Goal: Information Seeking & Learning: Check status

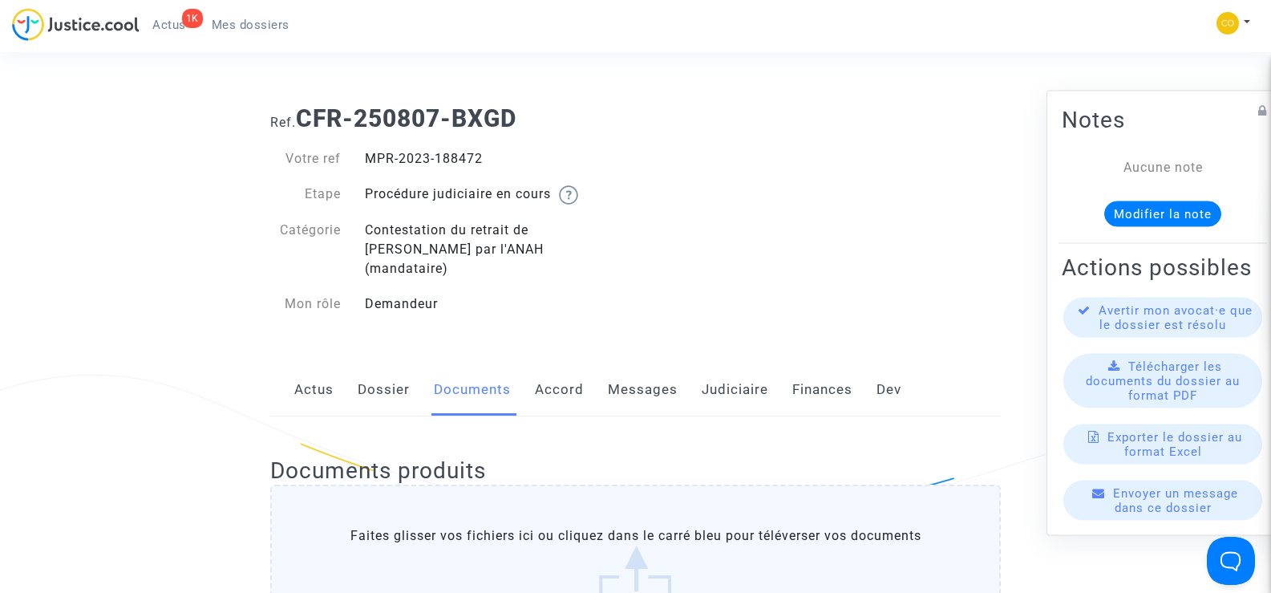
click at [245, 22] on span "Mes dossiers" at bounding box center [251, 25] width 78 height 14
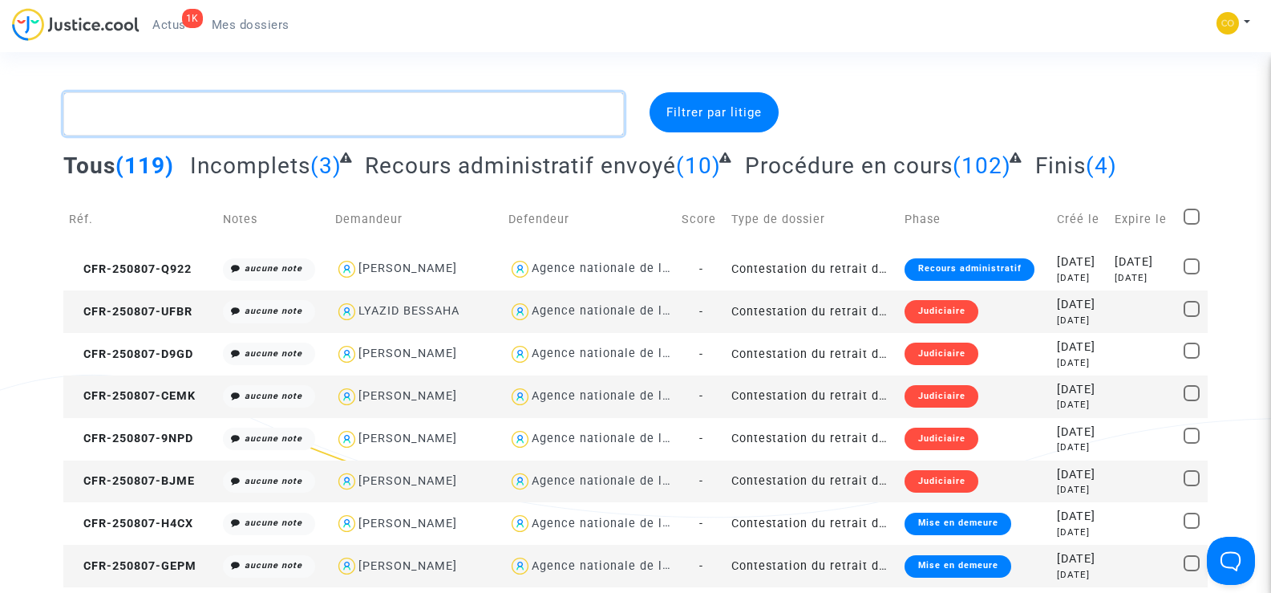
click at [184, 114] on textarea at bounding box center [343, 113] width 560 height 43
paste textarea "[PERSON_NAME]"
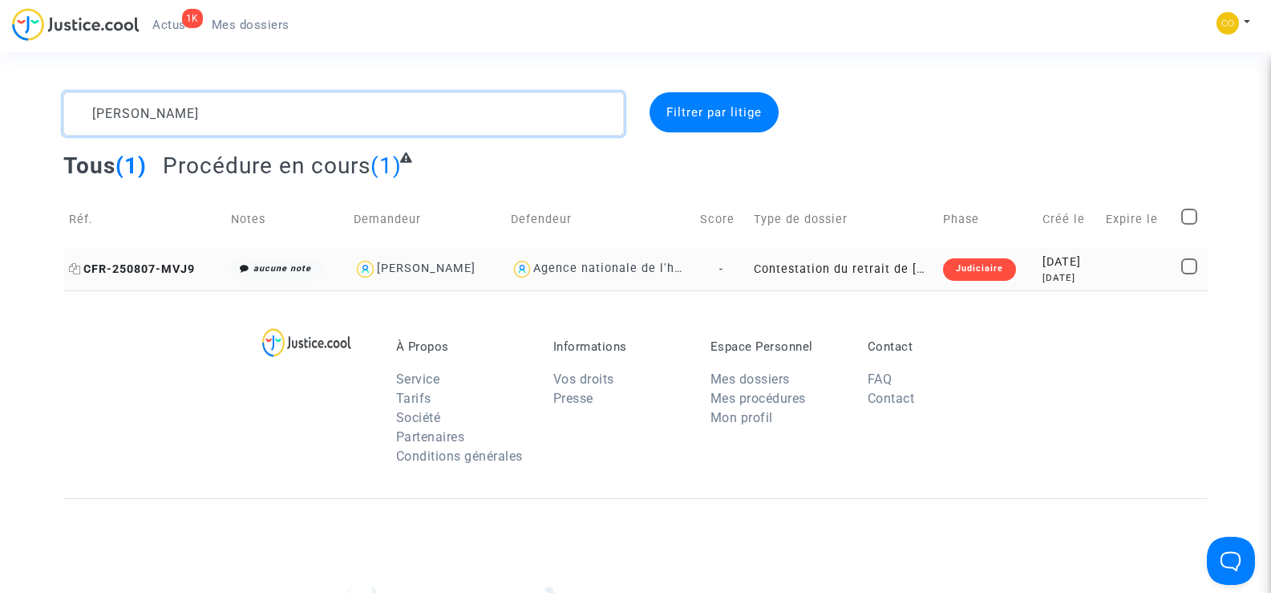
type textarea "[PERSON_NAME]"
click at [131, 267] on span "CFR-250807-MVJ9" at bounding box center [132, 269] width 126 height 14
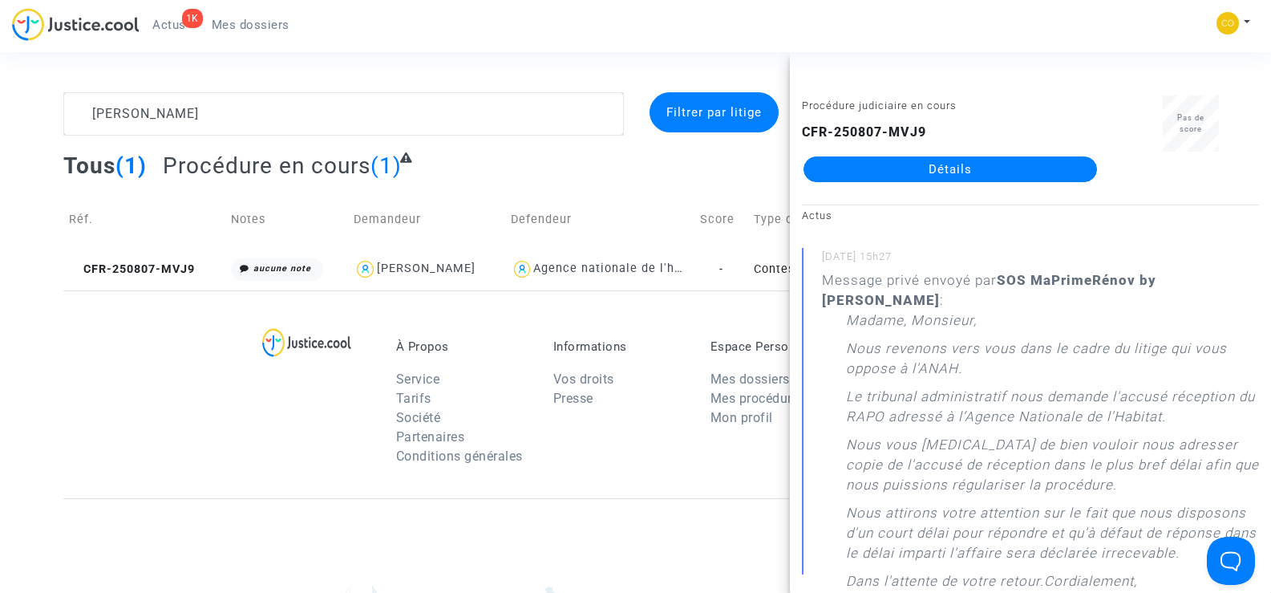
click at [928, 179] on link "Détails" at bounding box center [949, 169] width 293 height 26
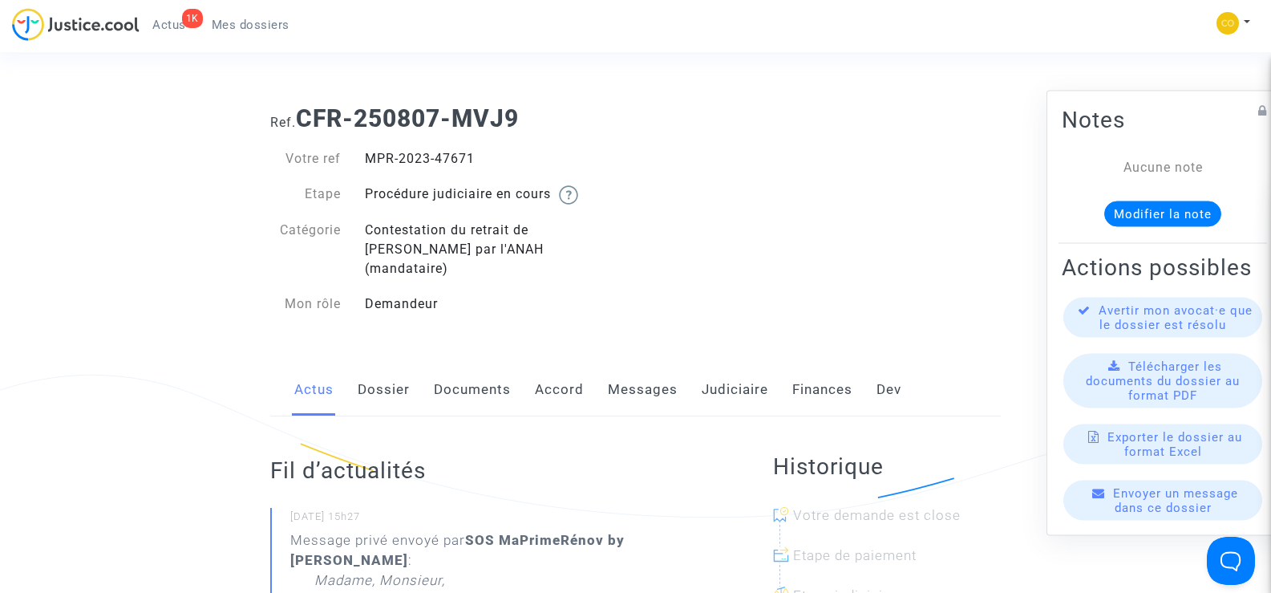
click at [658, 368] on link "Messages" at bounding box center [643, 389] width 70 height 53
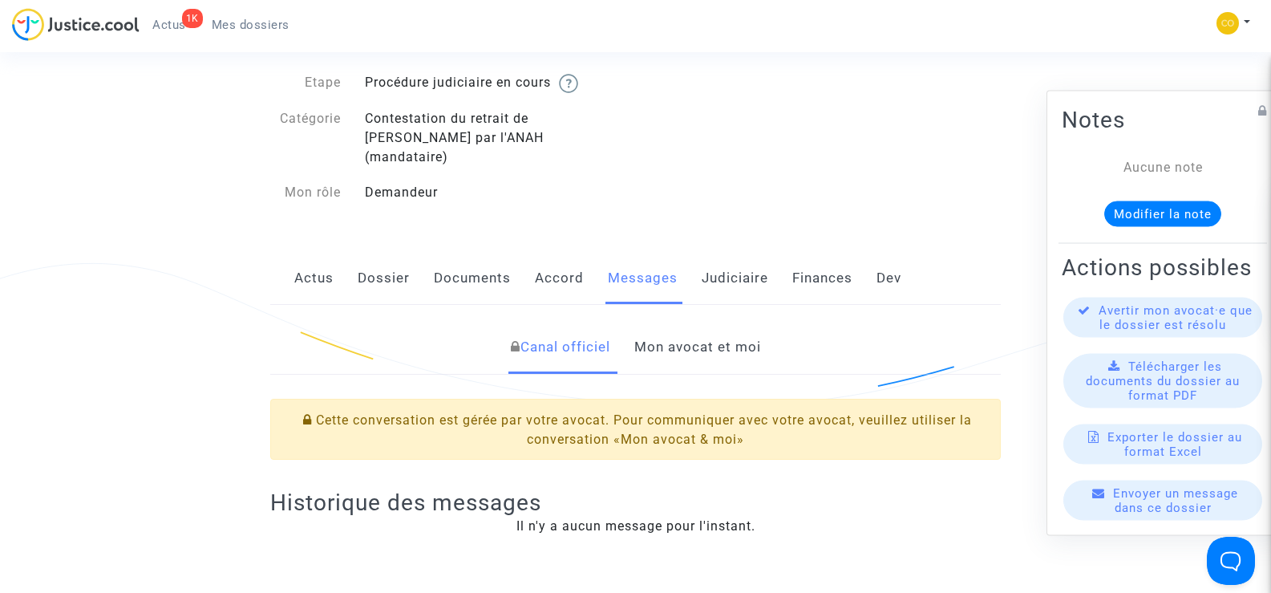
scroll to position [241, 0]
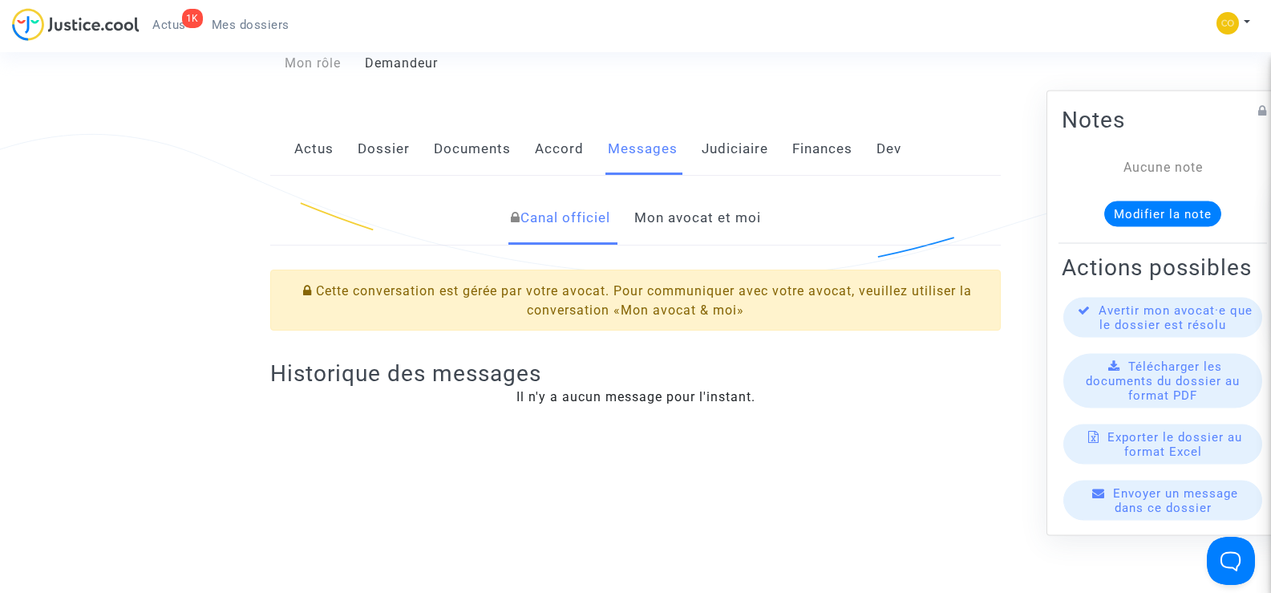
click at [715, 201] on link "Mon avocat et moi" at bounding box center [697, 218] width 127 height 53
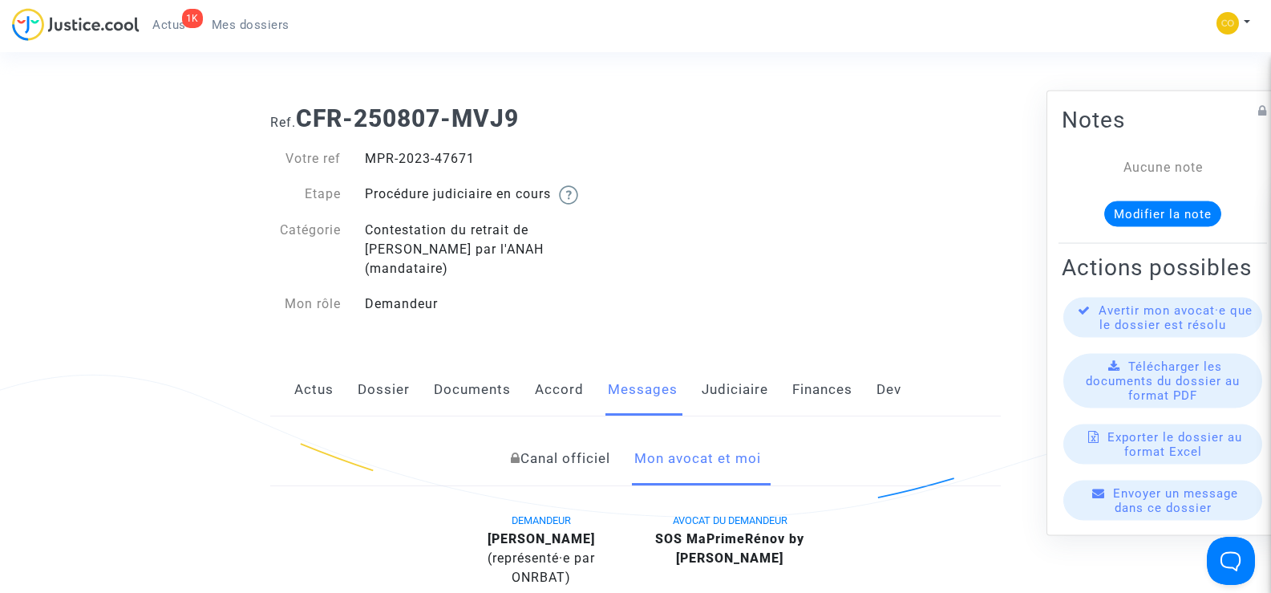
click at [463, 370] on link "Documents" at bounding box center [472, 389] width 77 height 53
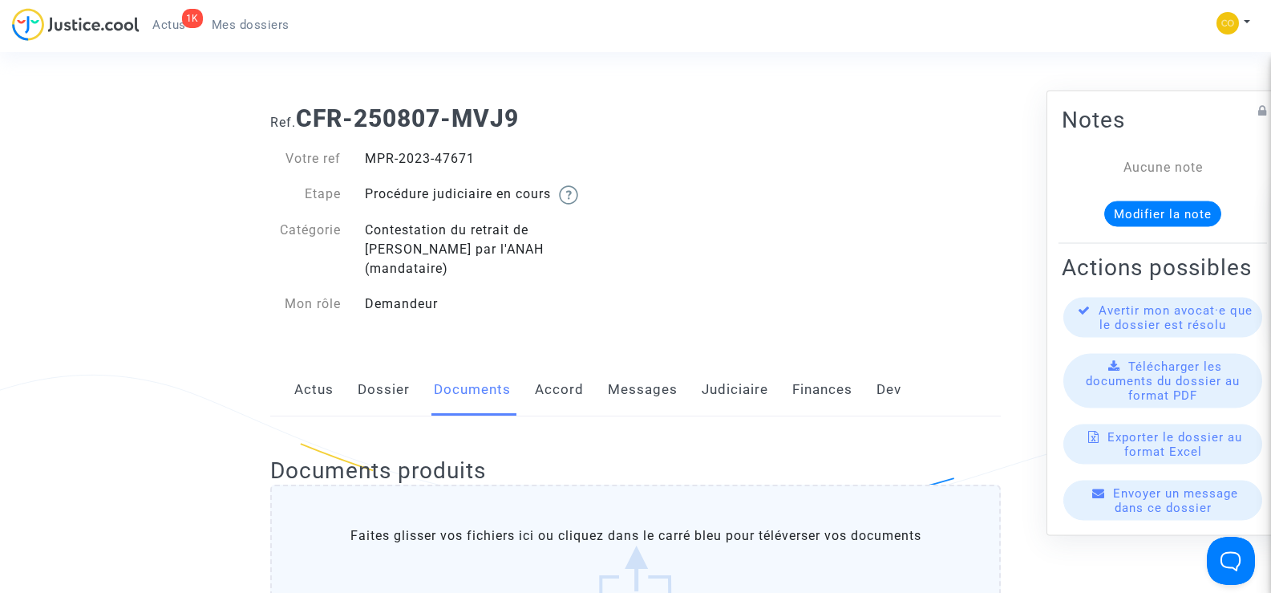
click at [262, 22] on span "Mes dossiers" at bounding box center [251, 25] width 78 height 14
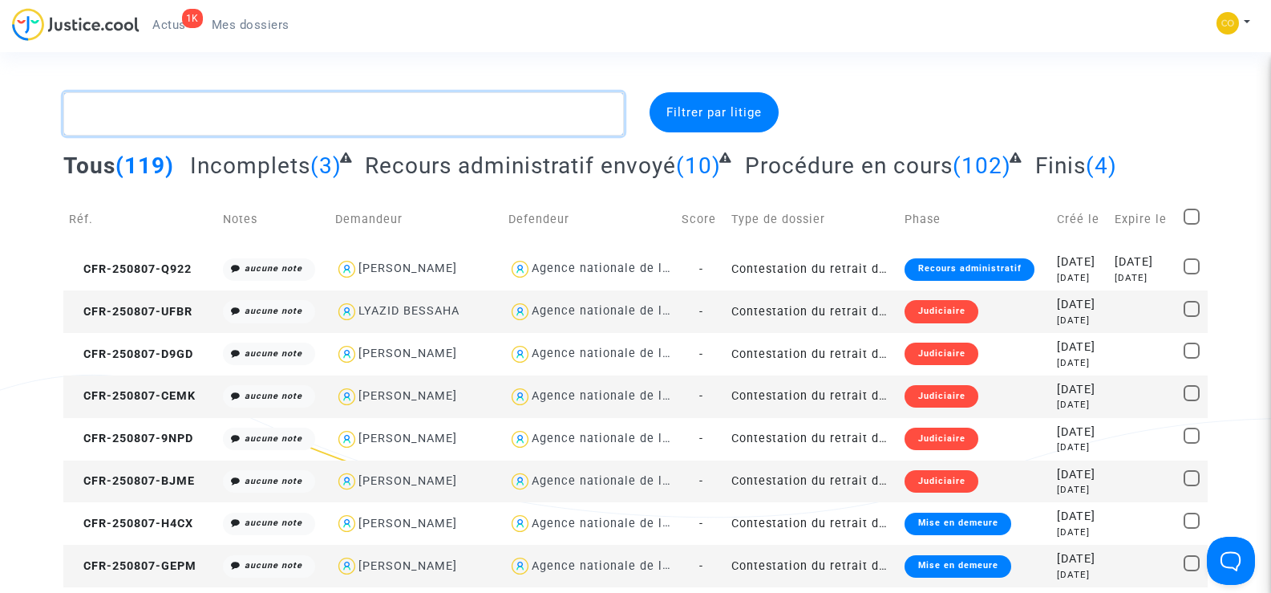
click at [168, 112] on textarea at bounding box center [343, 113] width 560 height 43
paste textarea "[PERSON_NAME]"
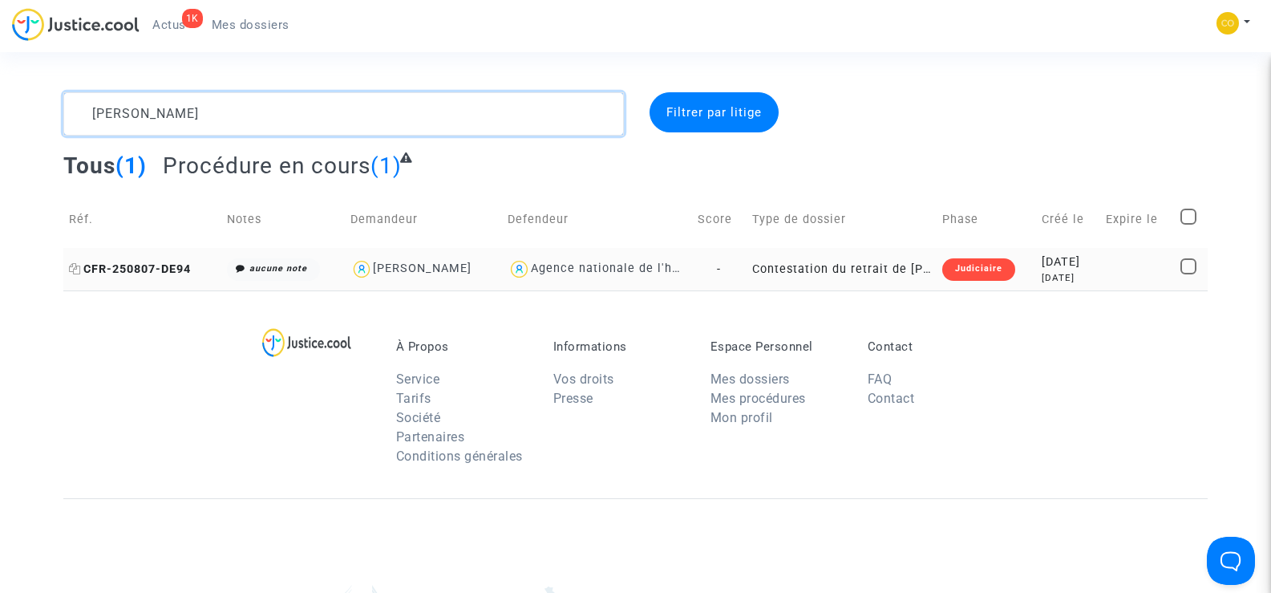
type textarea "[PERSON_NAME]"
click at [168, 266] on span "CFR-250807-DE94" at bounding box center [130, 269] width 122 height 14
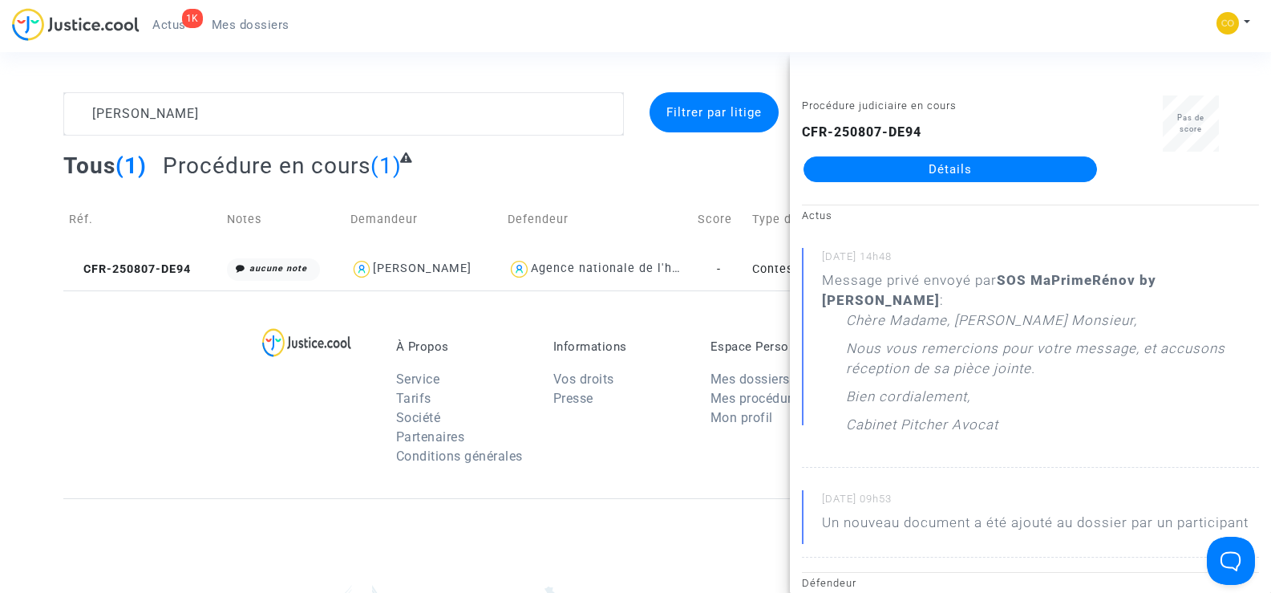
click at [985, 168] on link "Détails" at bounding box center [949, 169] width 293 height 26
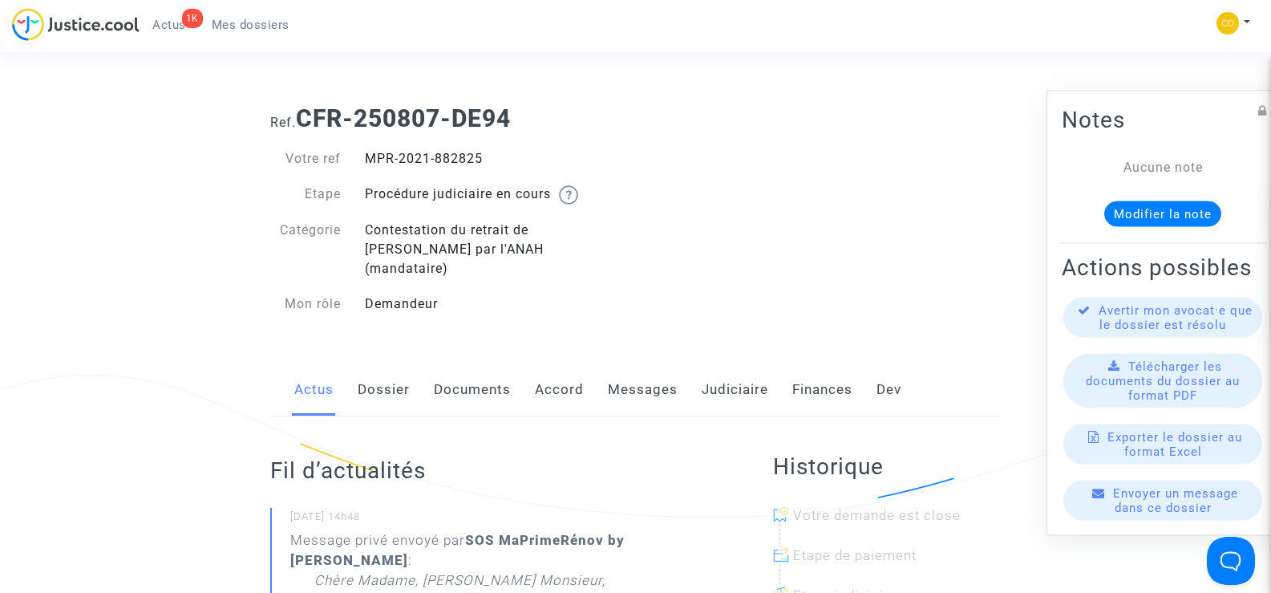
click at [620, 364] on link "Messages" at bounding box center [643, 389] width 70 height 53
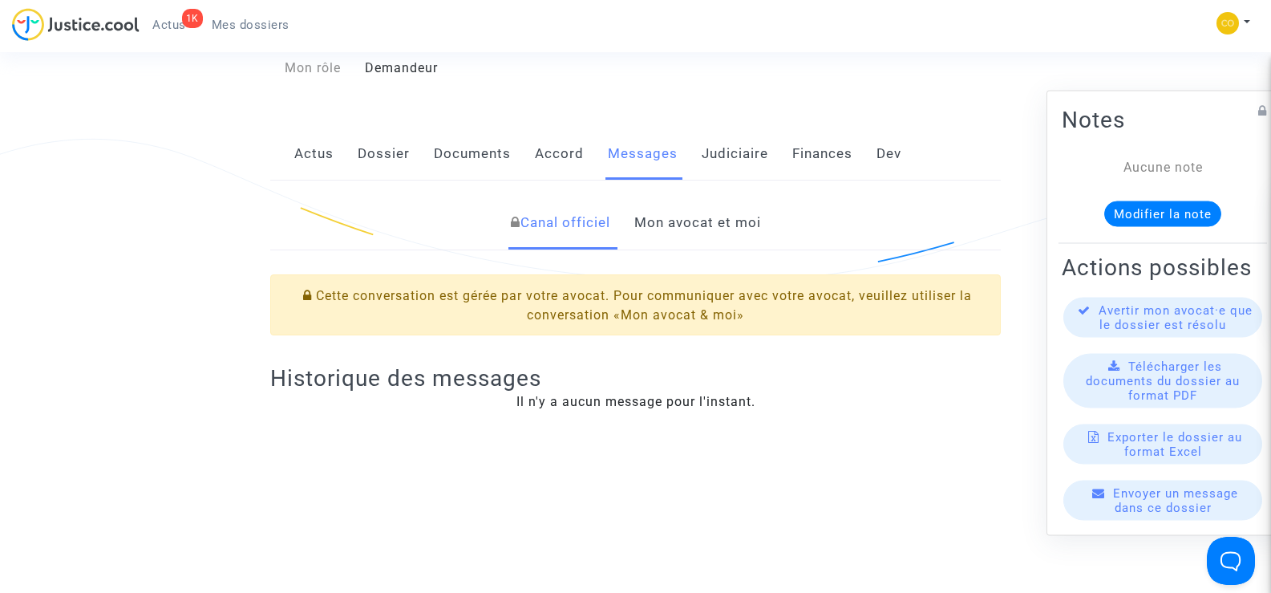
scroll to position [241, 0]
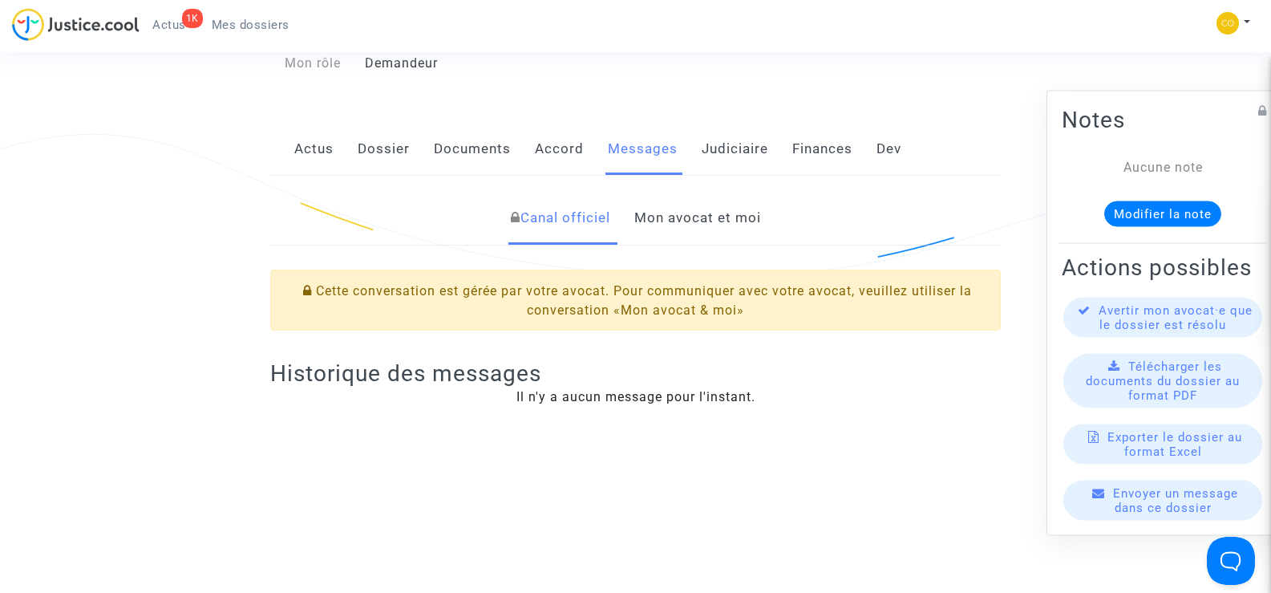
click at [698, 202] on link "Mon avocat et moi" at bounding box center [697, 218] width 127 height 53
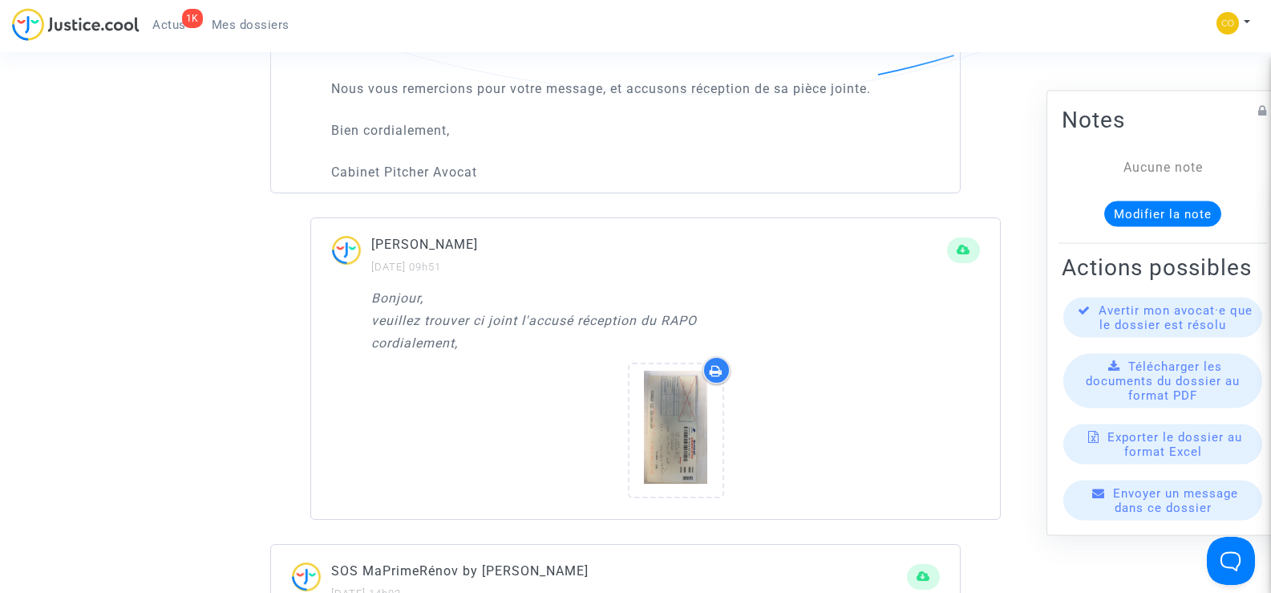
scroll to position [1123, 0]
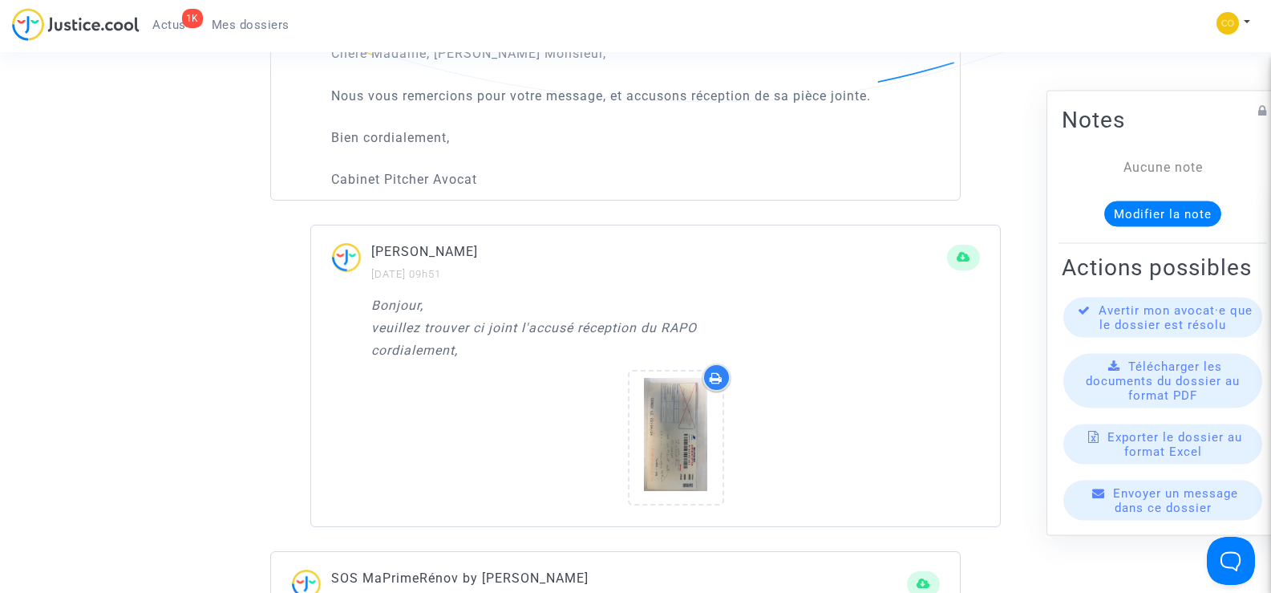
click at [243, 30] on span "Mes dossiers" at bounding box center [251, 25] width 78 height 14
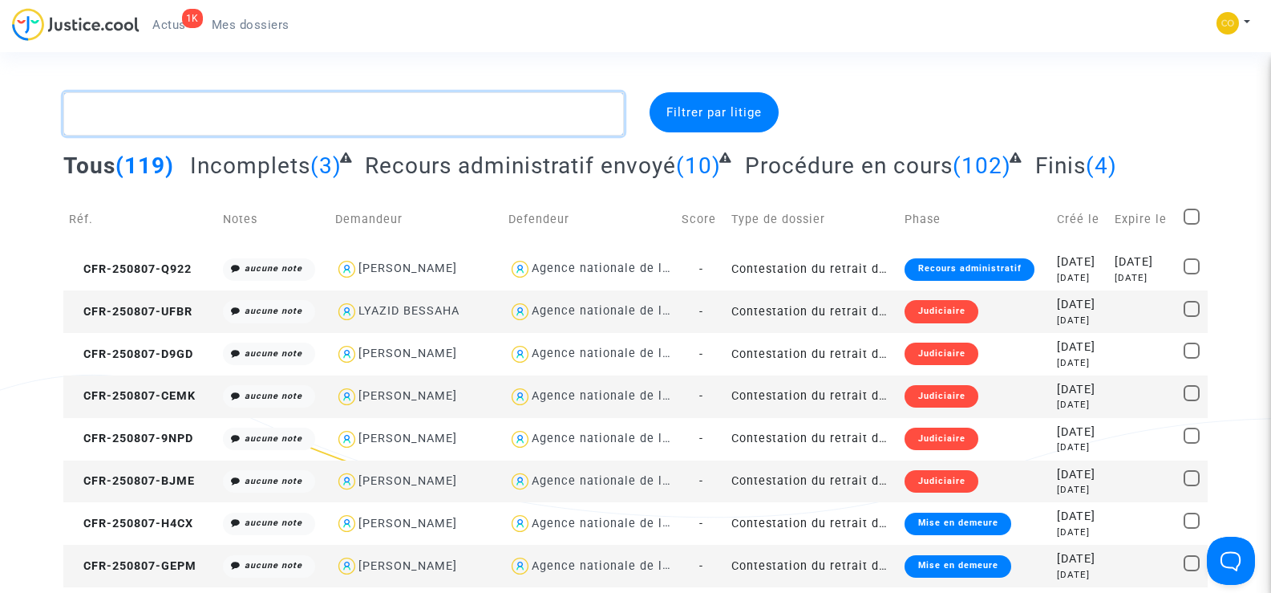
click at [125, 113] on textarea at bounding box center [343, 113] width 560 height 43
paste textarea "[PERSON_NAME]"
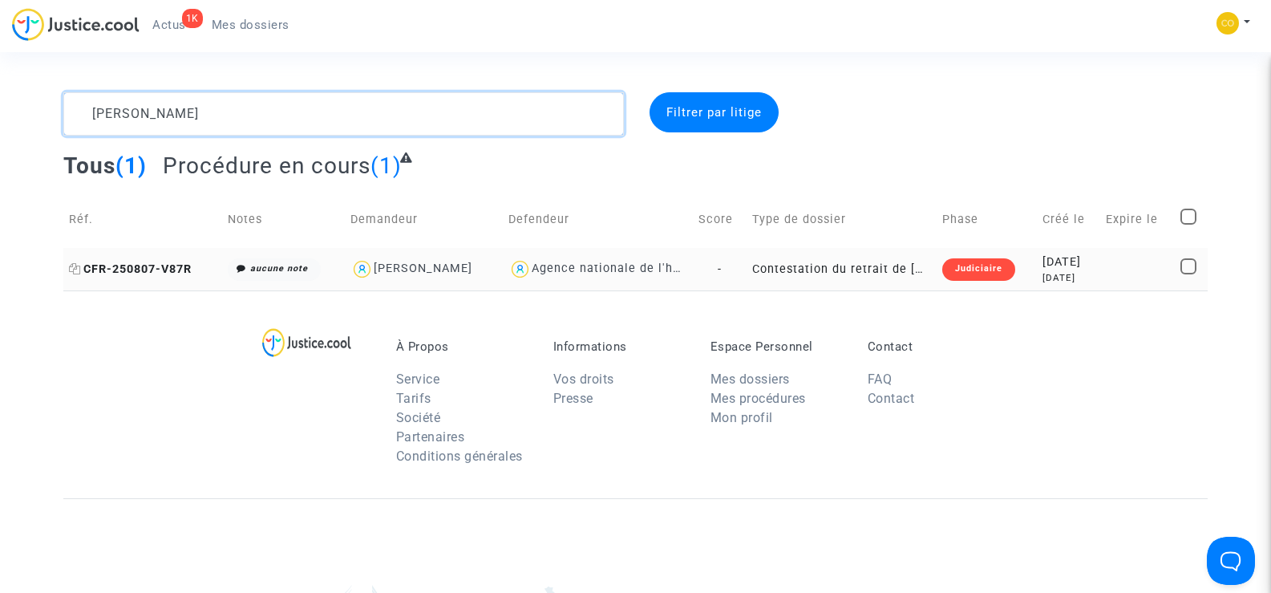
type textarea "[PERSON_NAME]"
click at [153, 266] on span "CFR-250807-V87R" at bounding box center [130, 269] width 123 height 14
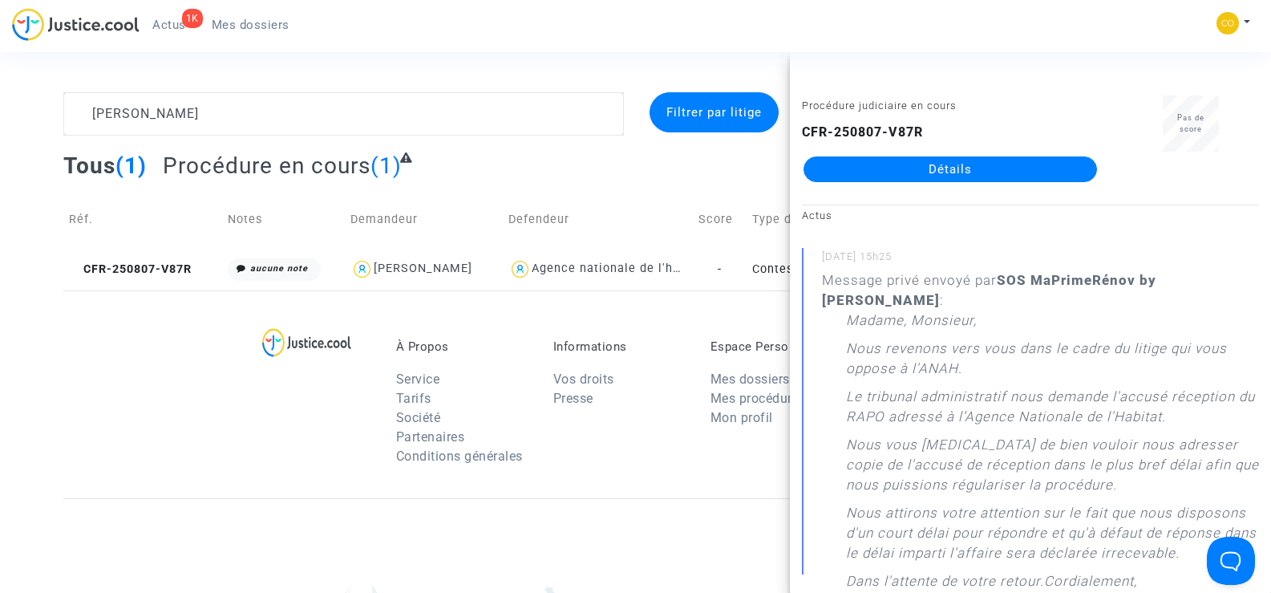
click at [928, 176] on link "Détails" at bounding box center [949, 169] width 293 height 26
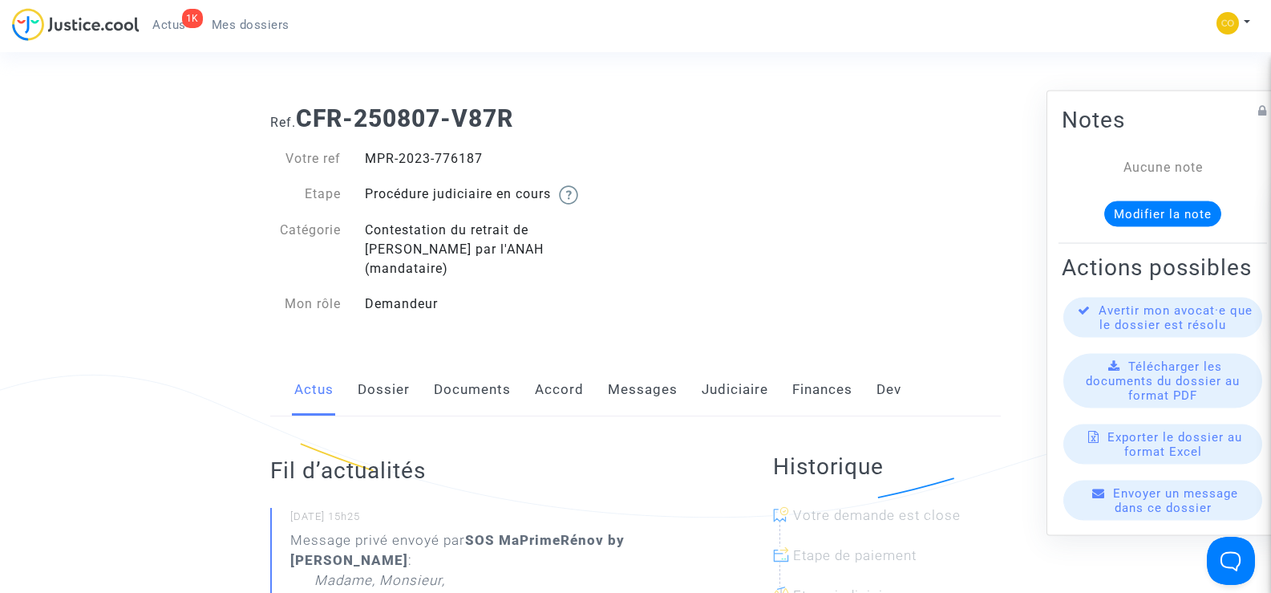
click at [649, 365] on link "Messages" at bounding box center [643, 389] width 70 height 53
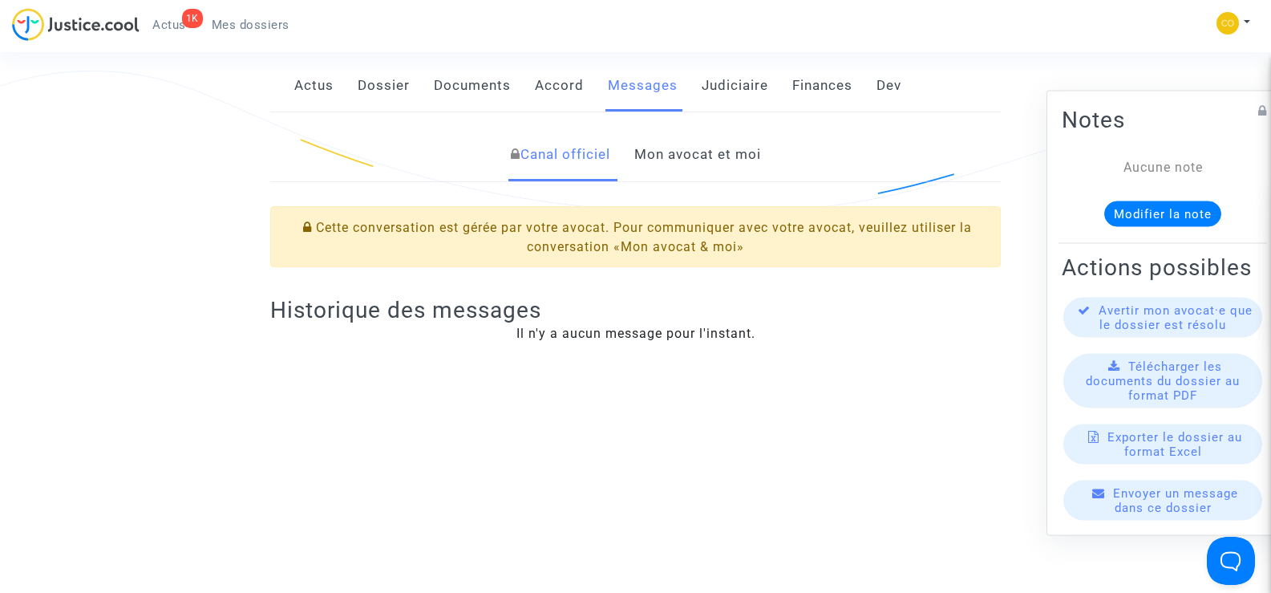
scroll to position [321, 0]
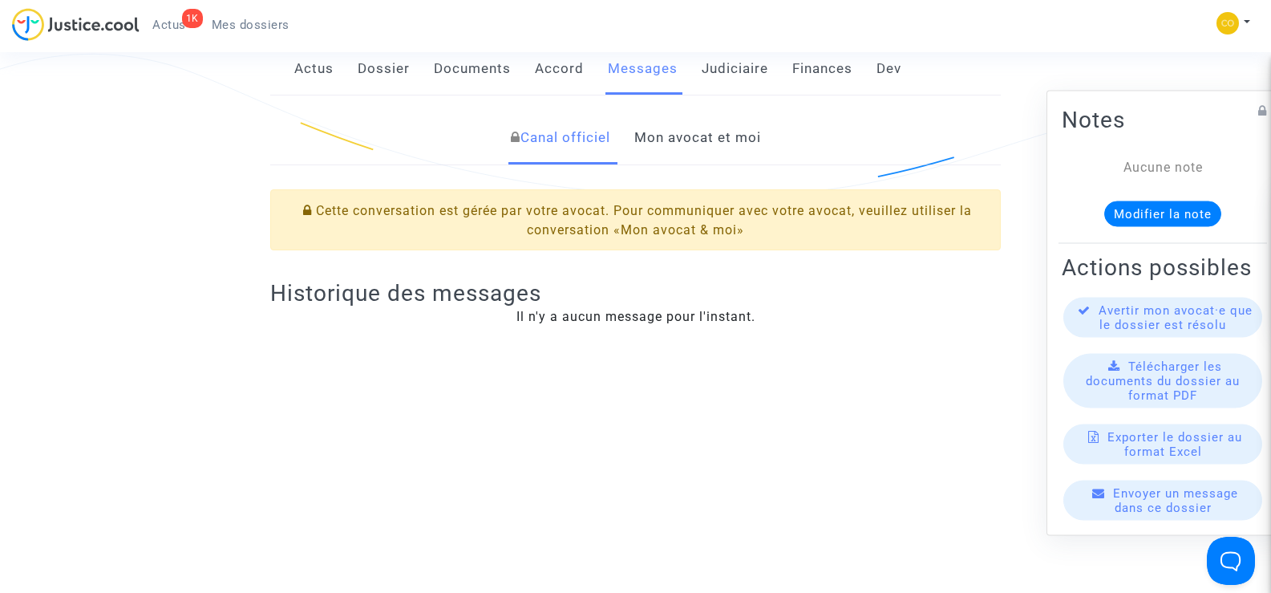
click at [703, 126] on link "Mon avocat et moi" at bounding box center [697, 137] width 127 height 53
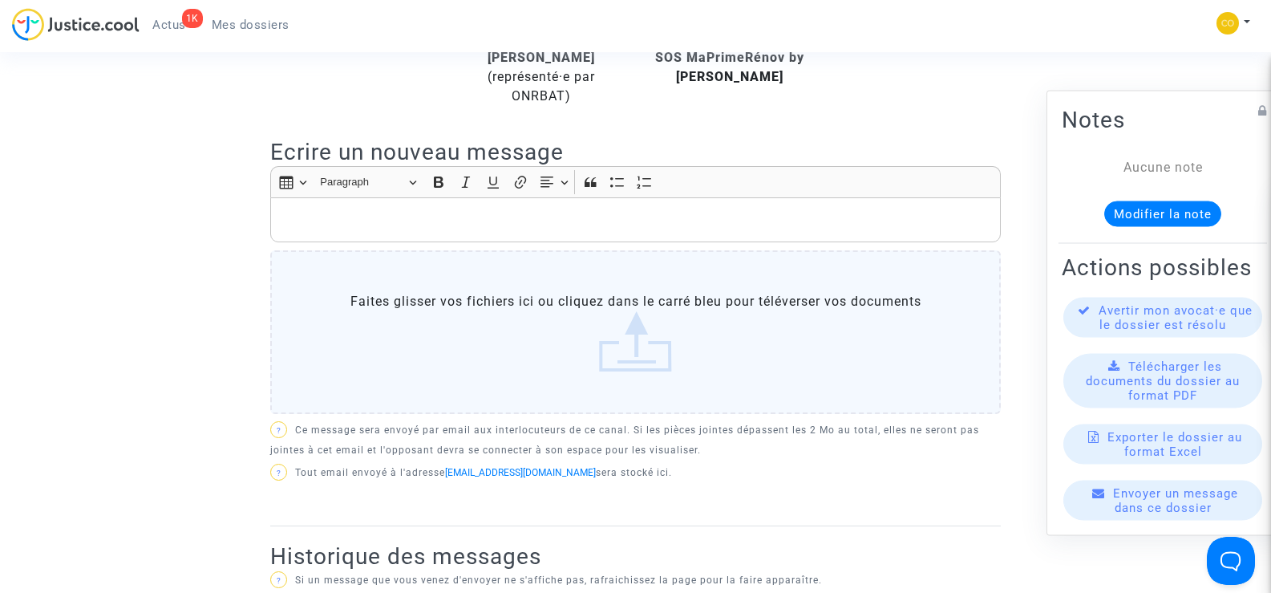
scroll to position [160, 0]
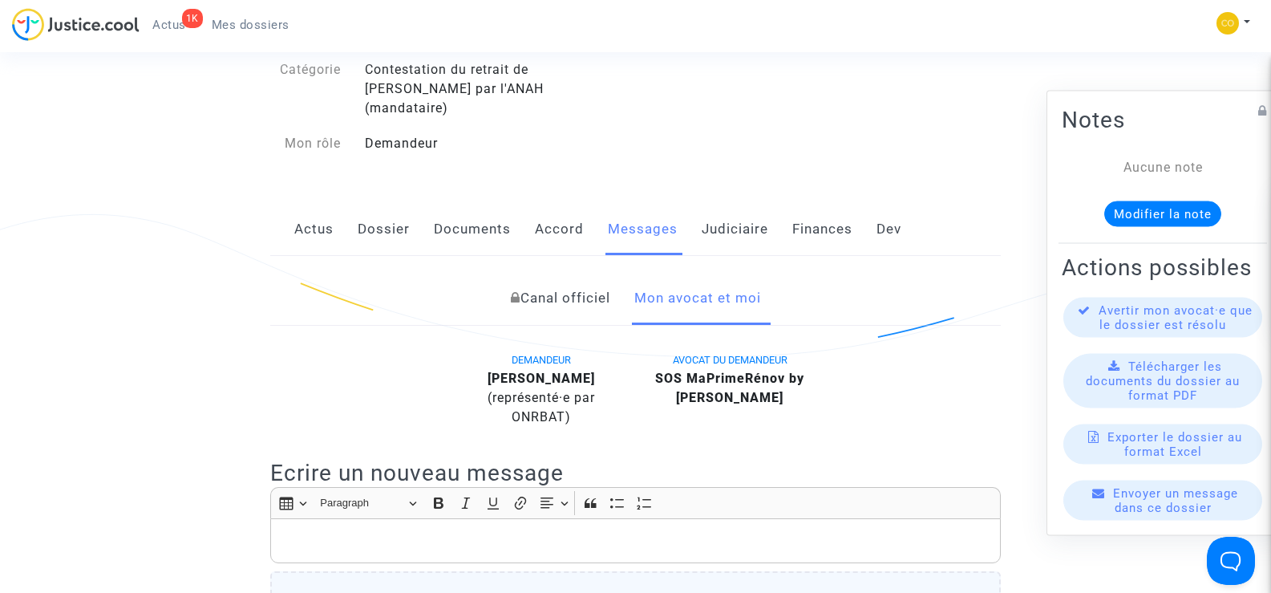
click at [269, 19] on span "Mes dossiers" at bounding box center [251, 25] width 78 height 14
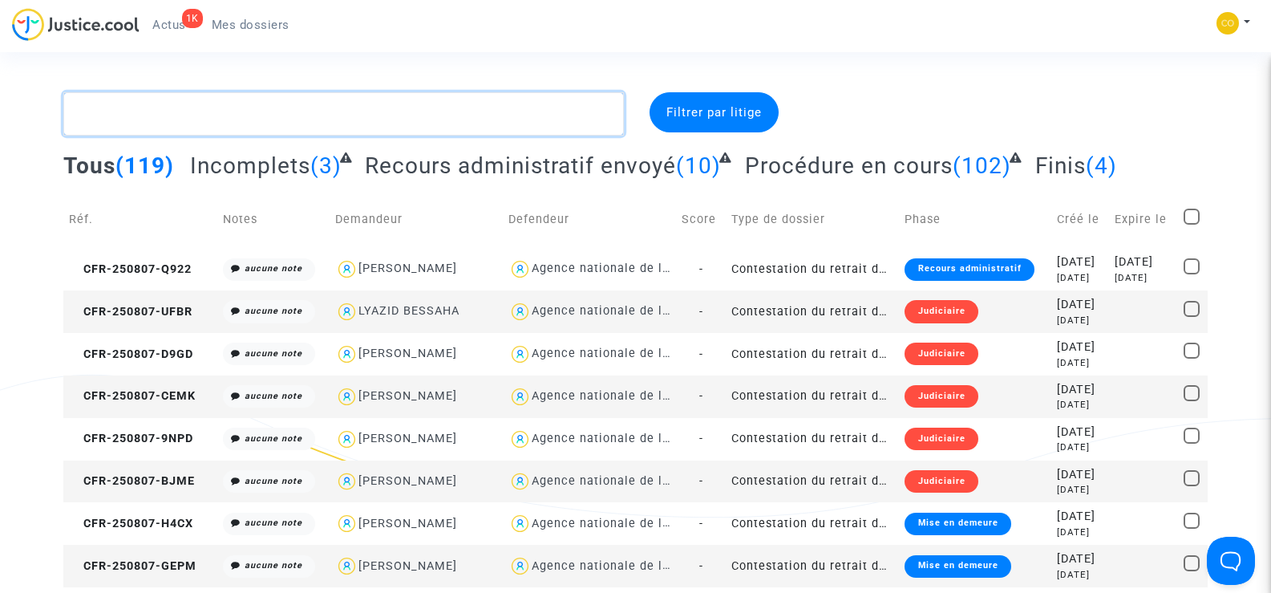
click at [127, 124] on textarea at bounding box center [343, 113] width 560 height 43
paste textarea "[PERSON_NAME]"
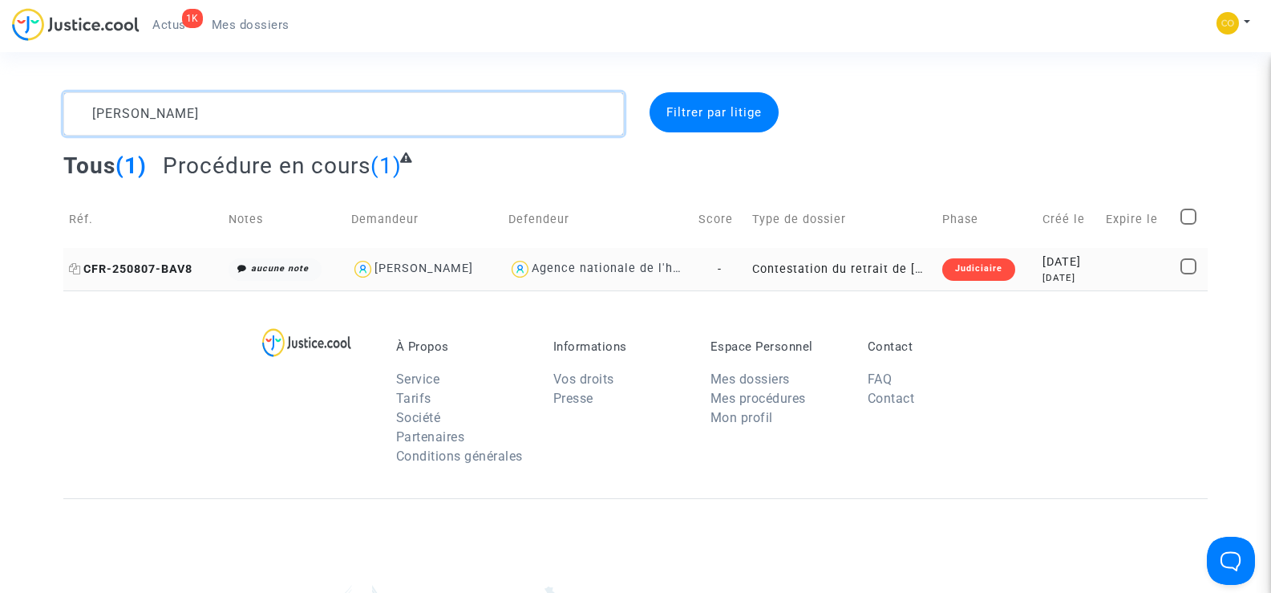
type textarea "[PERSON_NAME]"
click at [131, 263] on span "CFR-250807-BAV8" at bounding box center [130, 269] width 123 height 14
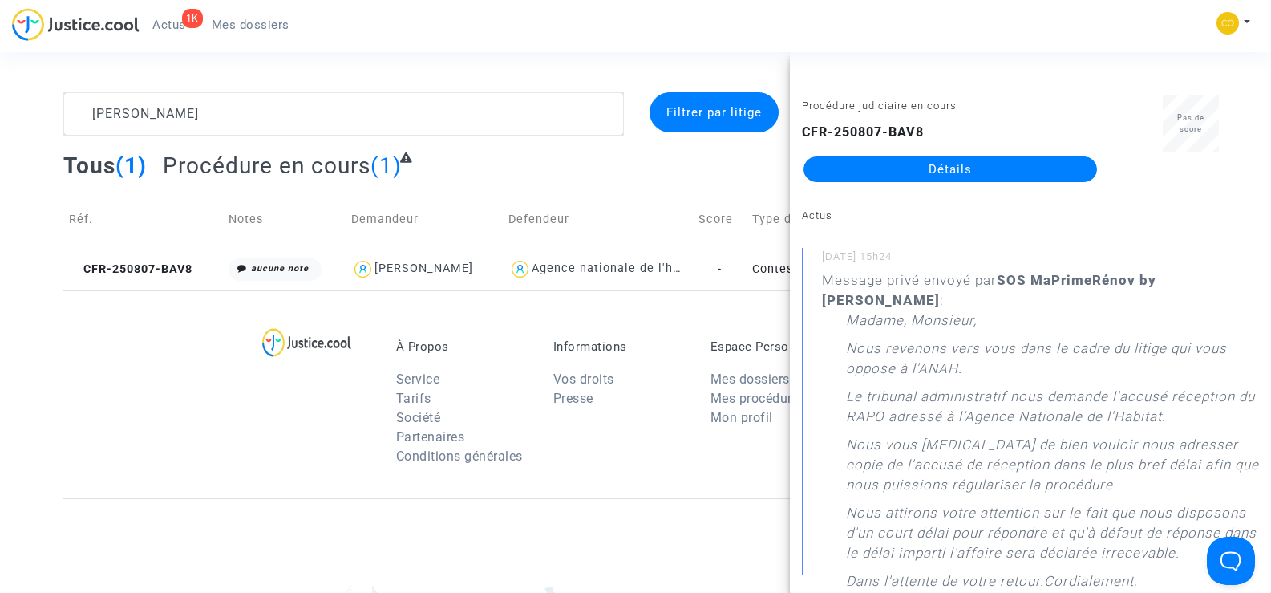
click at [950, 175] on link "Détails" at bounding box center [949, 169] width 293 height 26
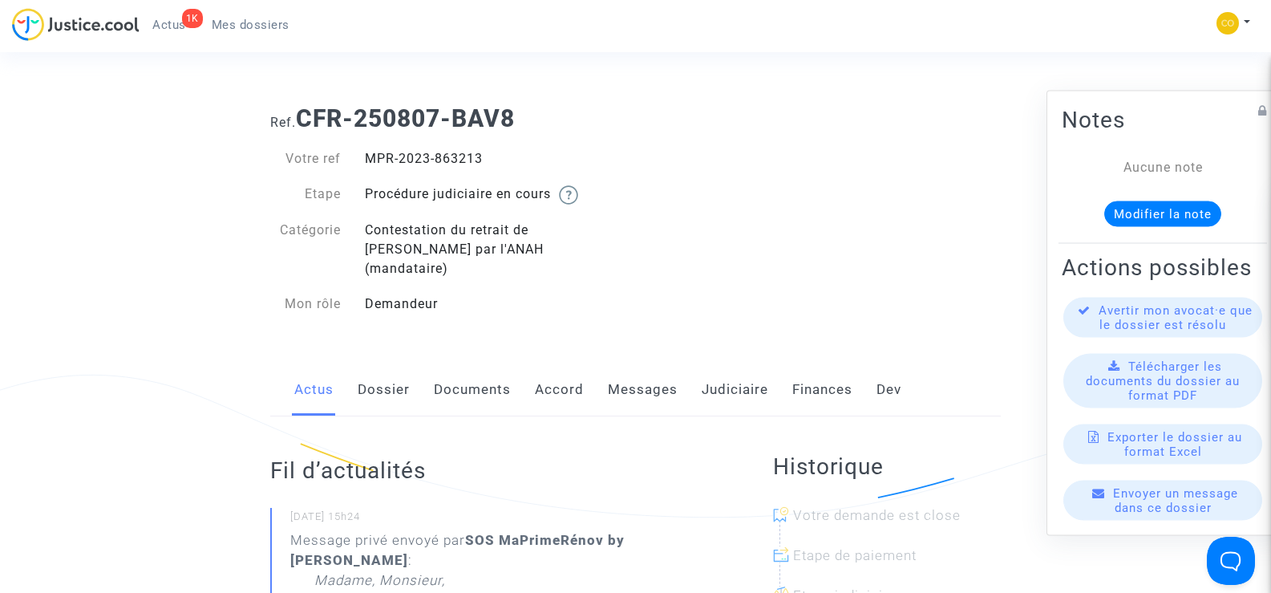
click at [636, 372] on link "Messages" at bounding box center [643, 389] width 70 height 53
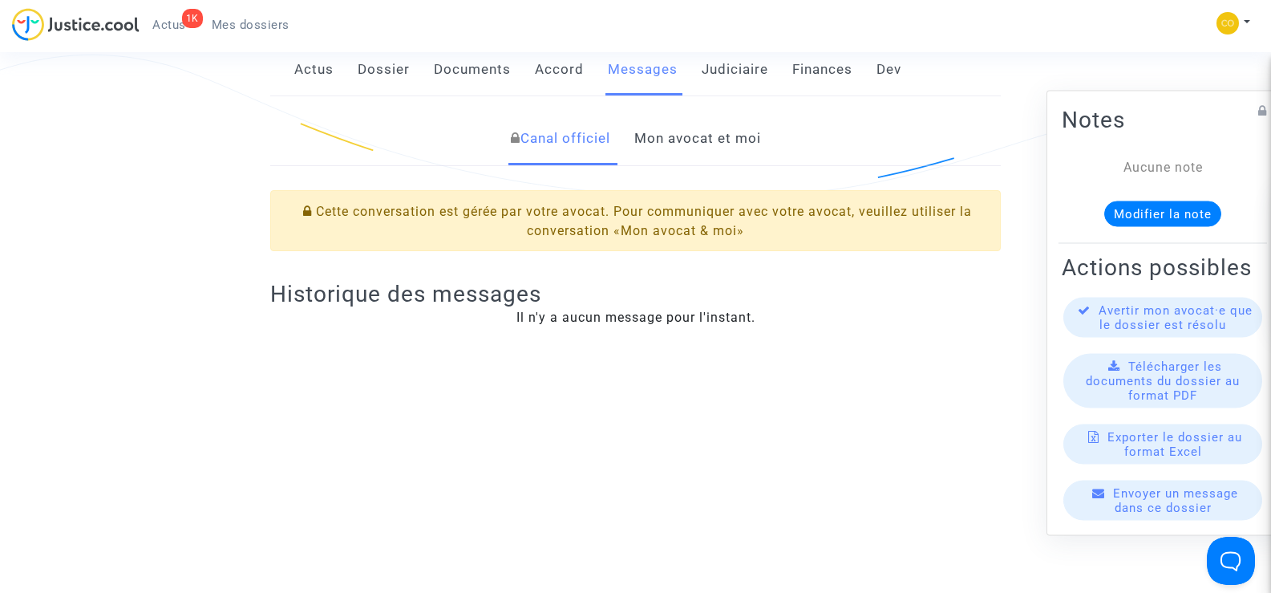
scroll to position [321, 0]
click at [705, 121] on link "Mon avocat et moi" at bounding box center [697, 137] width 127 height 53
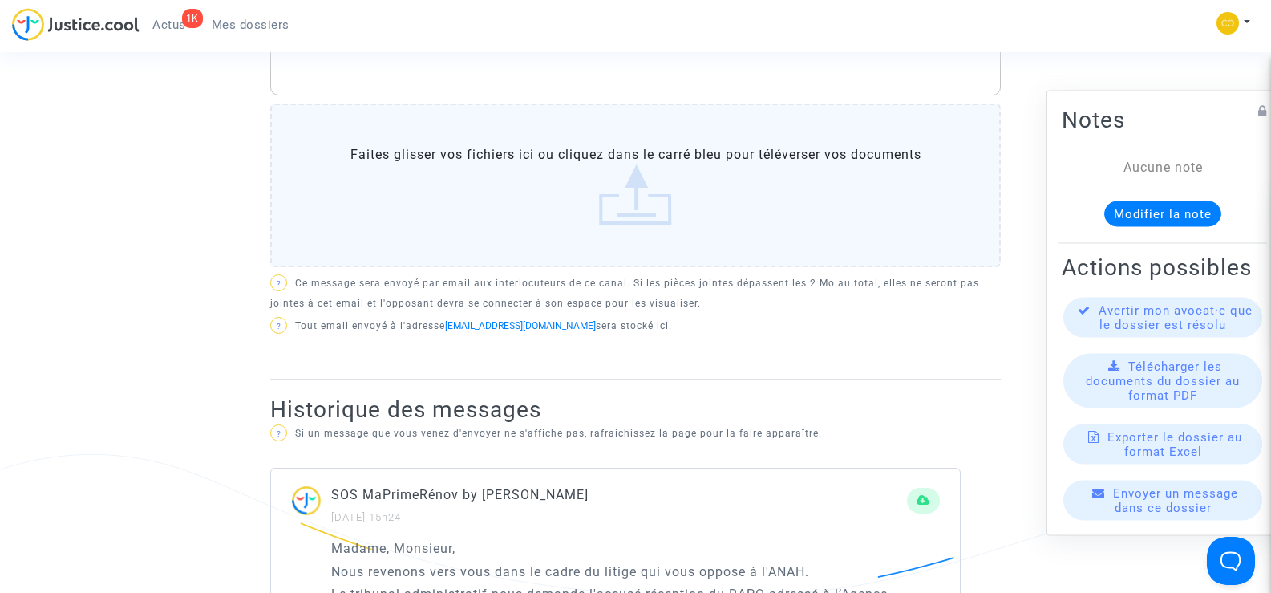
scroll to position [160, 0]
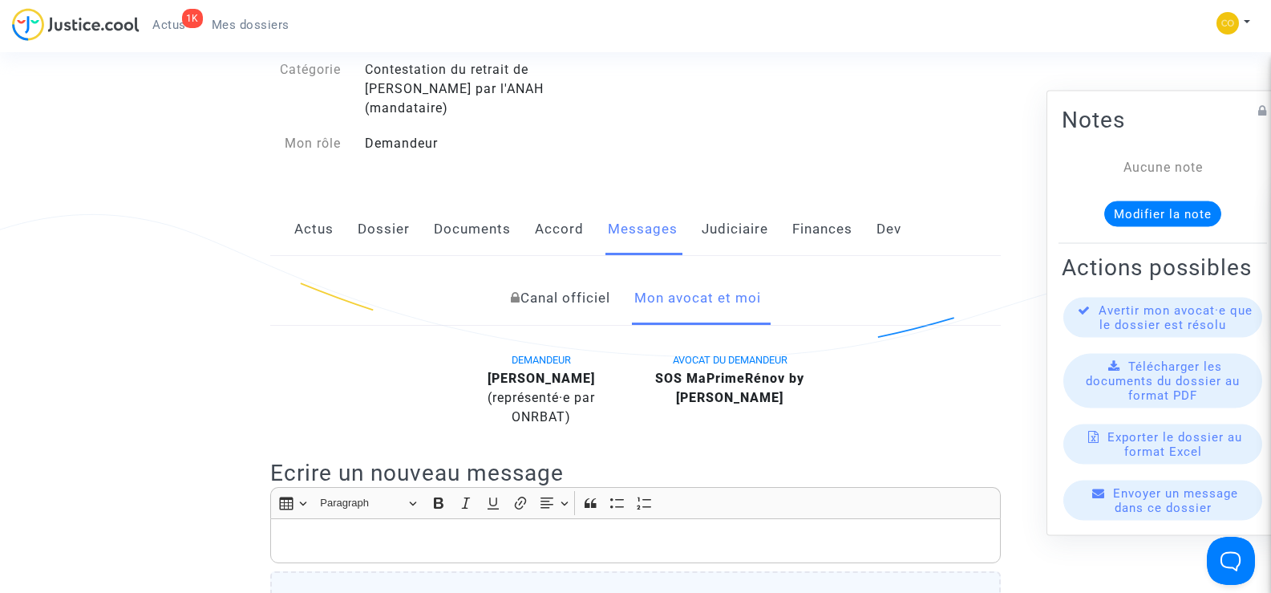
click at [455, 211] on link "Documents" at bounding box center [472, 229] width 77 height 53
